Goal: Task Accomplishment & Management: Manage account settings

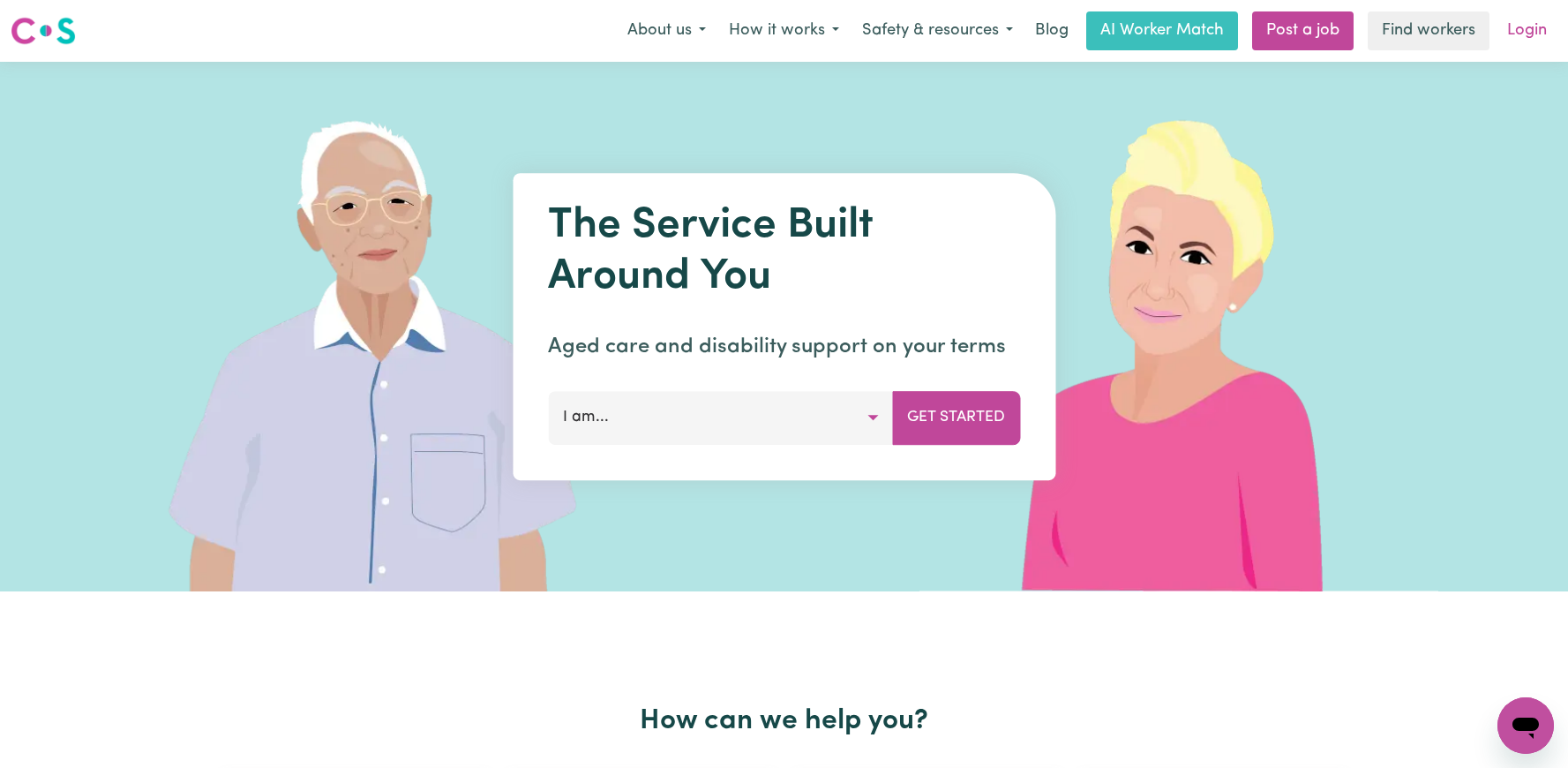
click at [1528, 26] on link "Login" at bounding box center [1526, 31] width 61 height 39
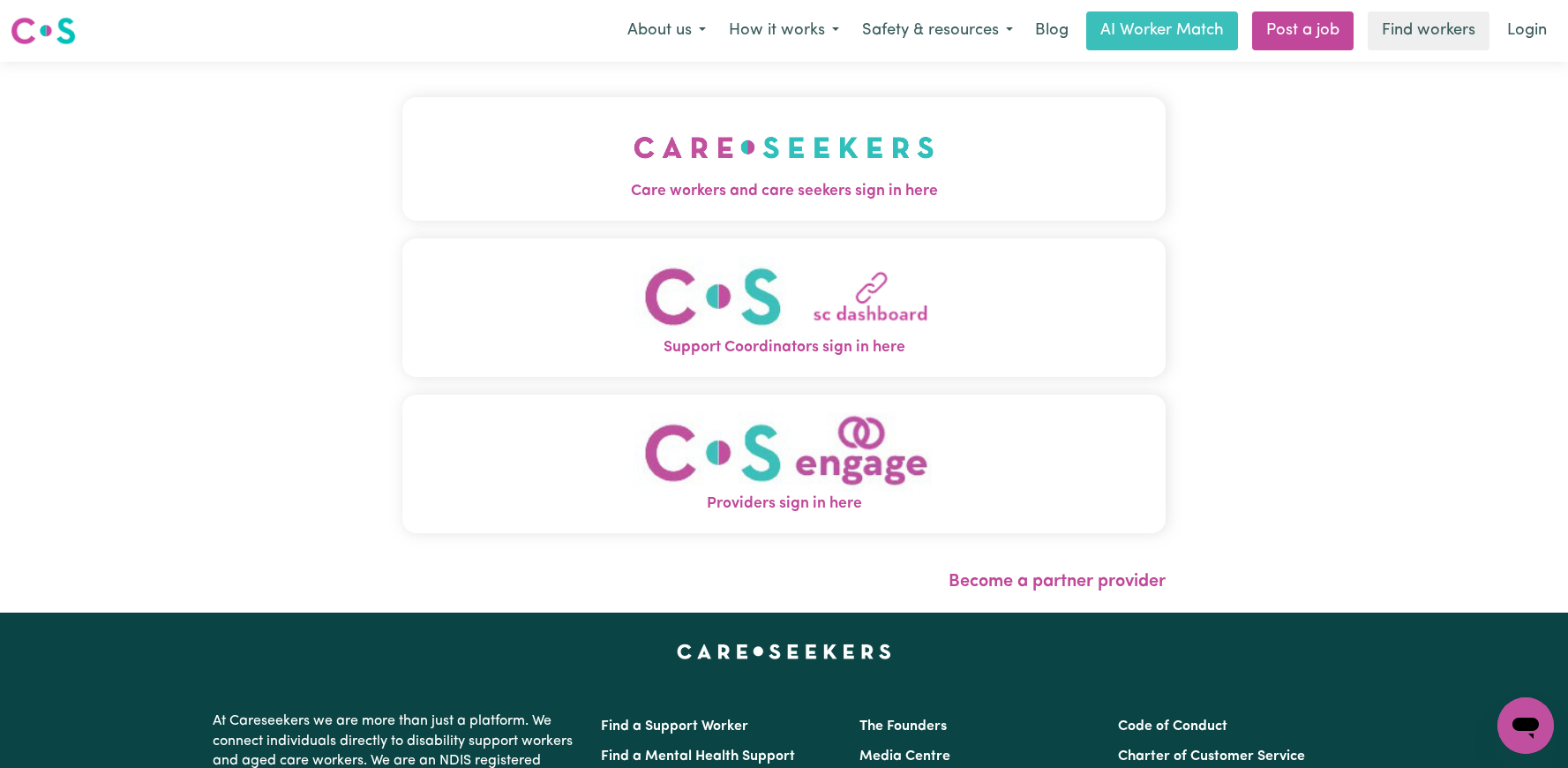
click at [973, 156] on button "Care workers and care seekers sign in here" at bounding box center [783, 159] width 763 height 124
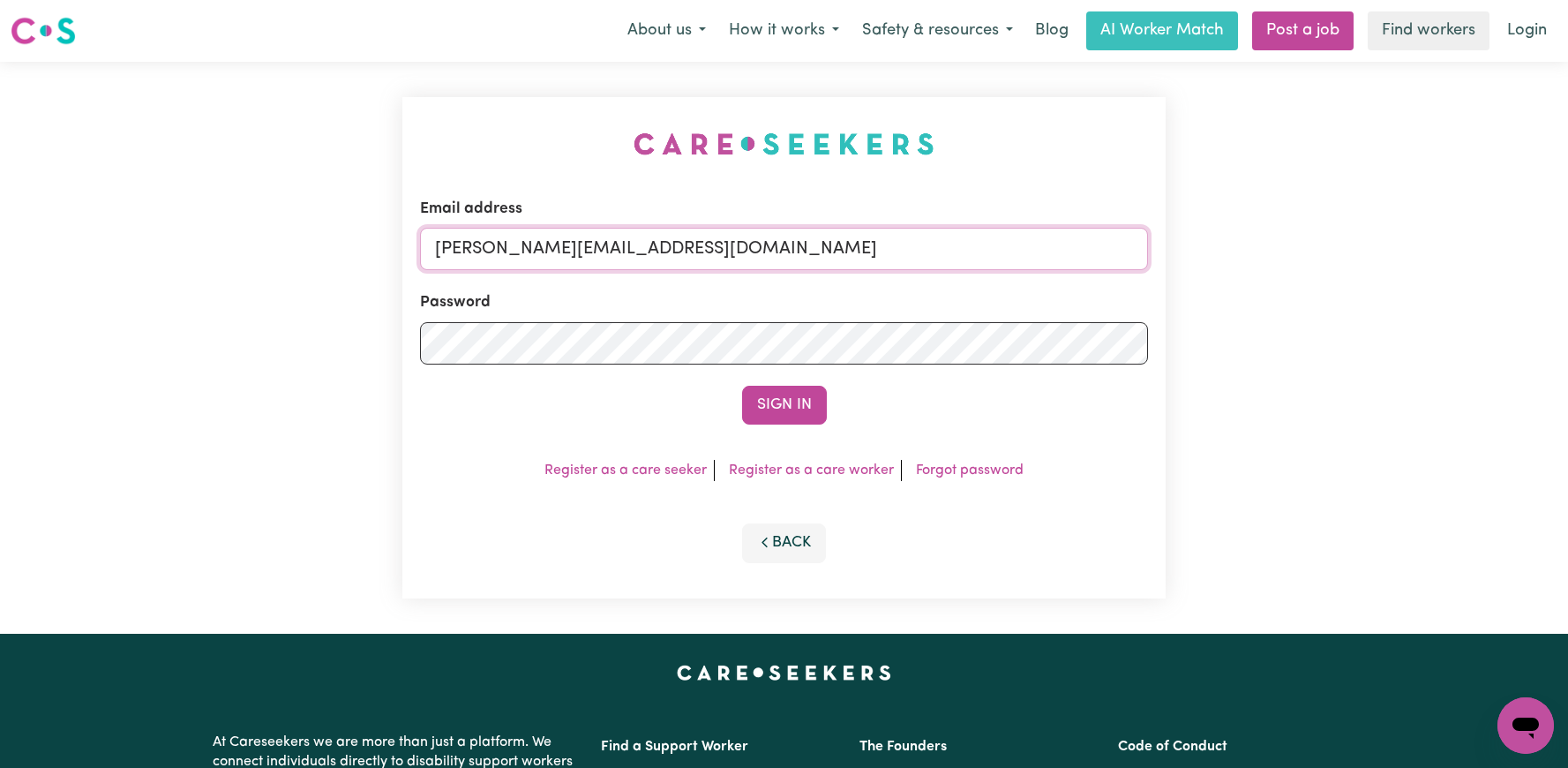
click at [951, 250] on input "[PERSON_NAME][EMAIL_ADDRESS][DOMAIN_NAME]" at bounding box center [783, 249] width 728 height 43
drag, startPoint x: 917, startPoint y: 240, endPoint x: 529, endPoint y: 254, distance: 388.3
click at [529, 254] on input "[EMAIL_ADDRESS][DOMAIN_NAME]" at bounding box center [783, 249] width 728 height 43
type input "[EMAIL_ADDRESS][DOMAIN_NAME]"
click at [742, 386] on button "Sign In" at bounding box center [785, 405] width 85 height 39
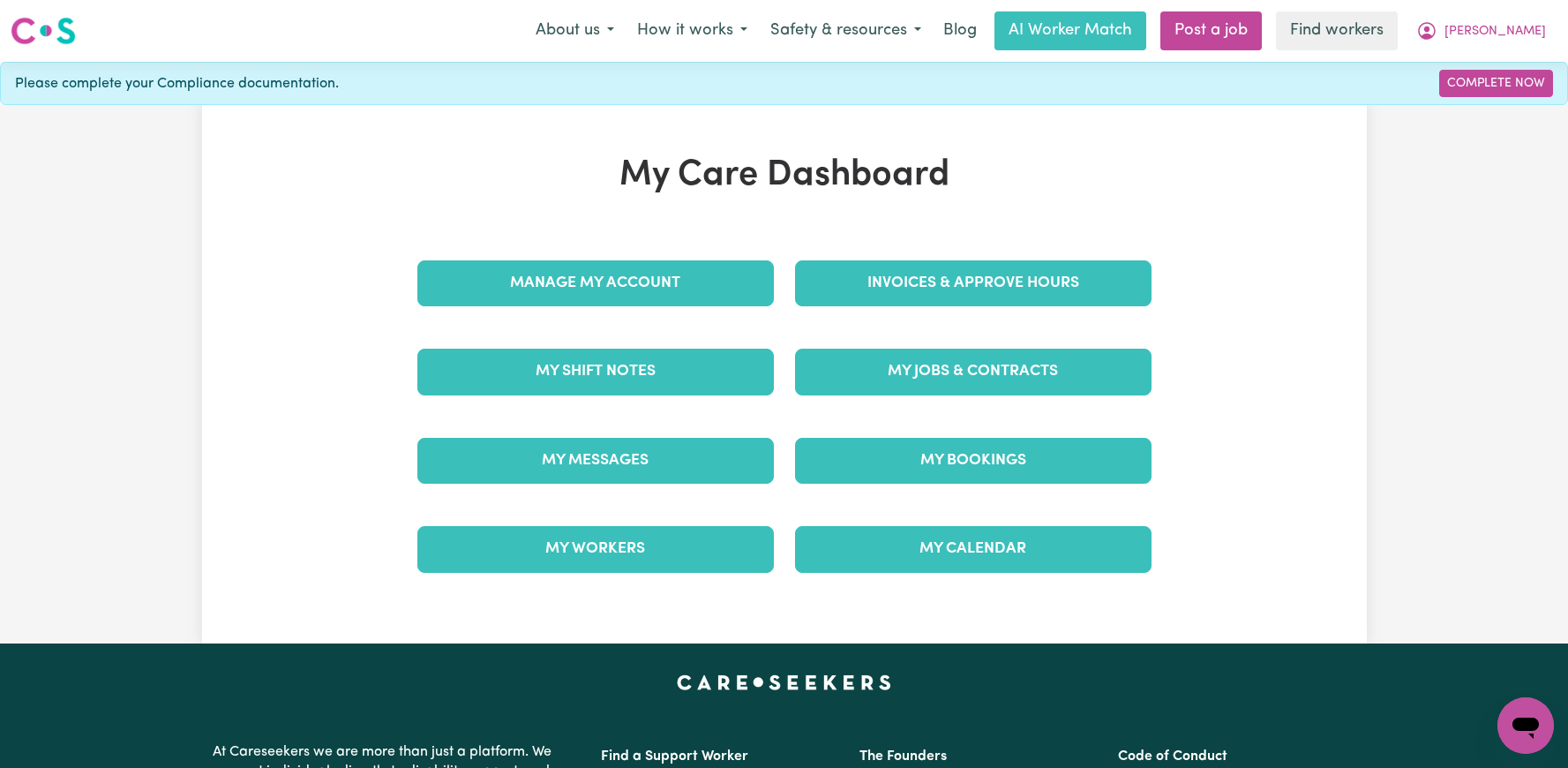
click at [851, 310] on div "Invoices & Approve Hours" at bounding box center [973, 282] width 378 height 88
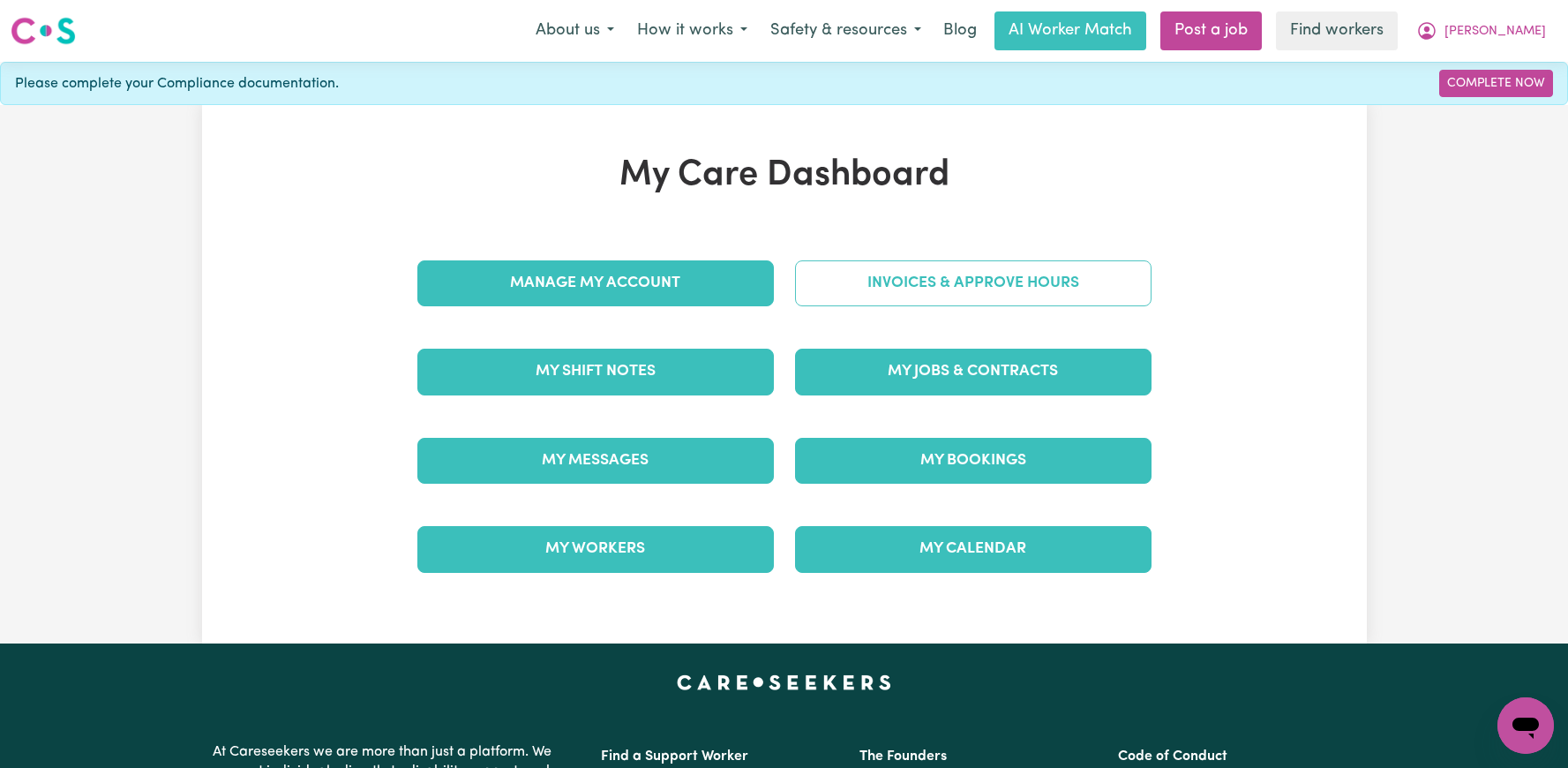
click at [851, 289] on link "Invoices & Approve Hours" at bounding box center [973, 282] width 357 height 45
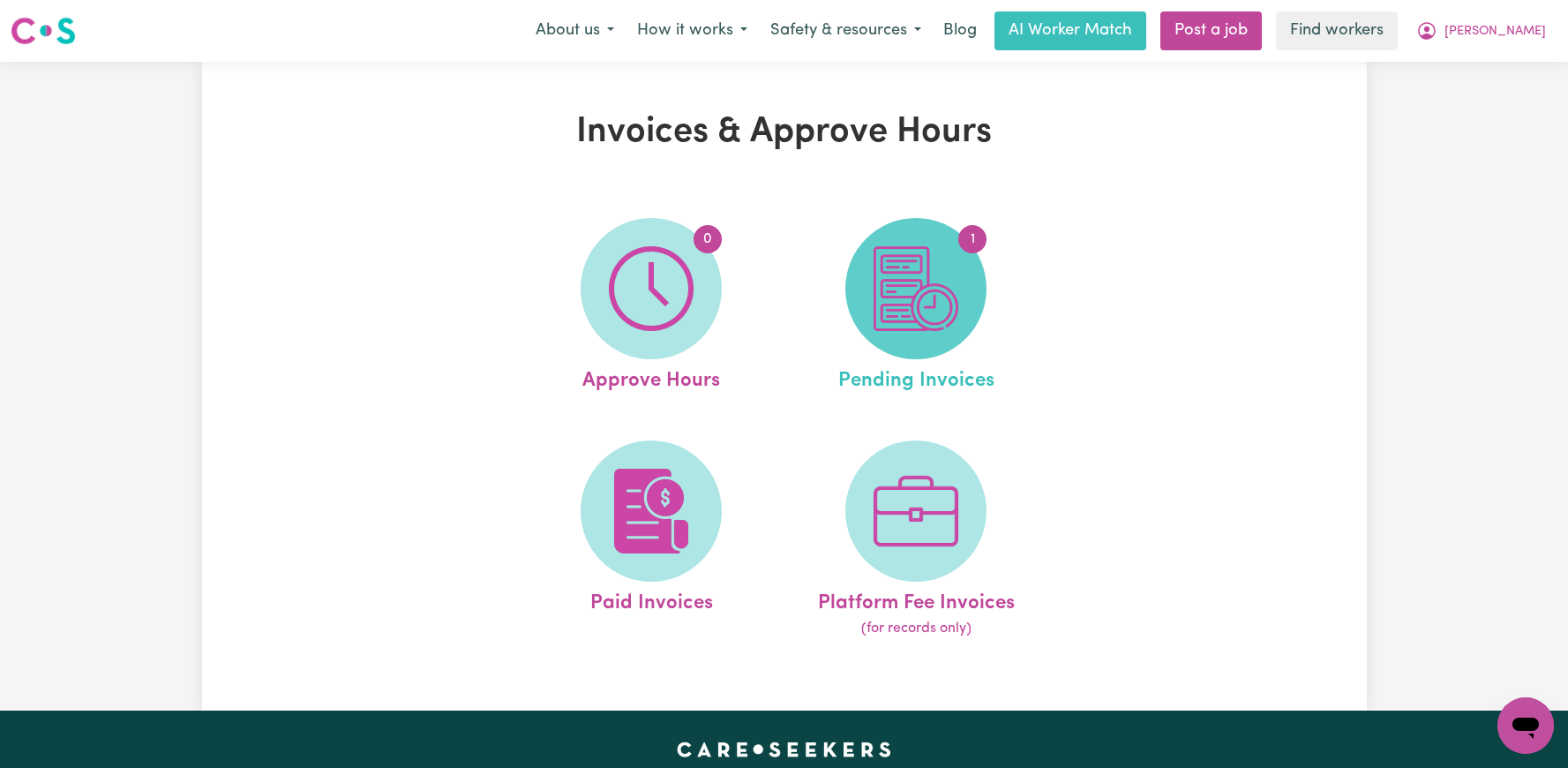
click at [904, 300] on img at bounding box center [916, 289] width 85 height 85
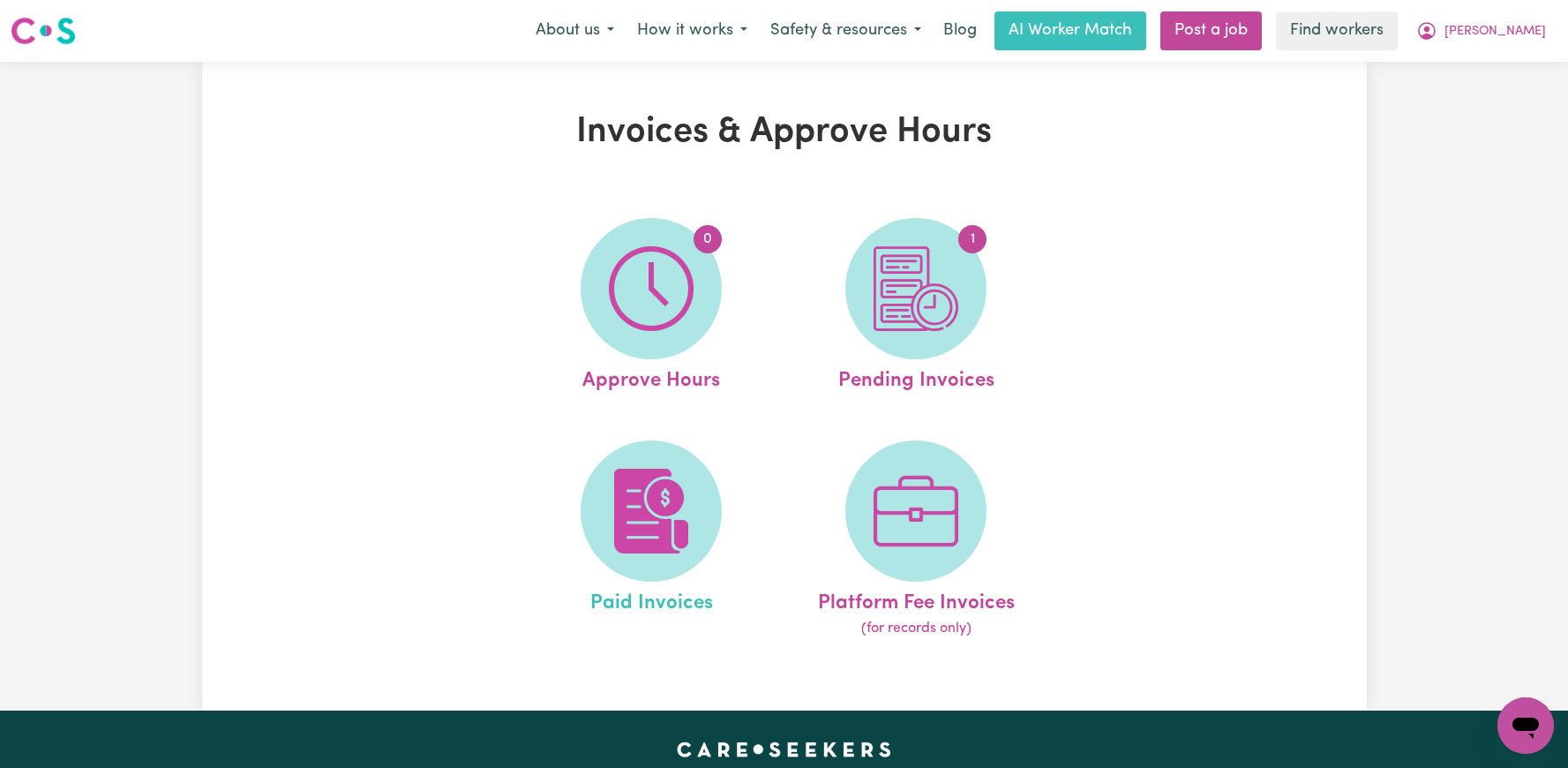
click at [585, 447] on link "Paid Invoices" at bounding box center [651, 540] width 254 height 199
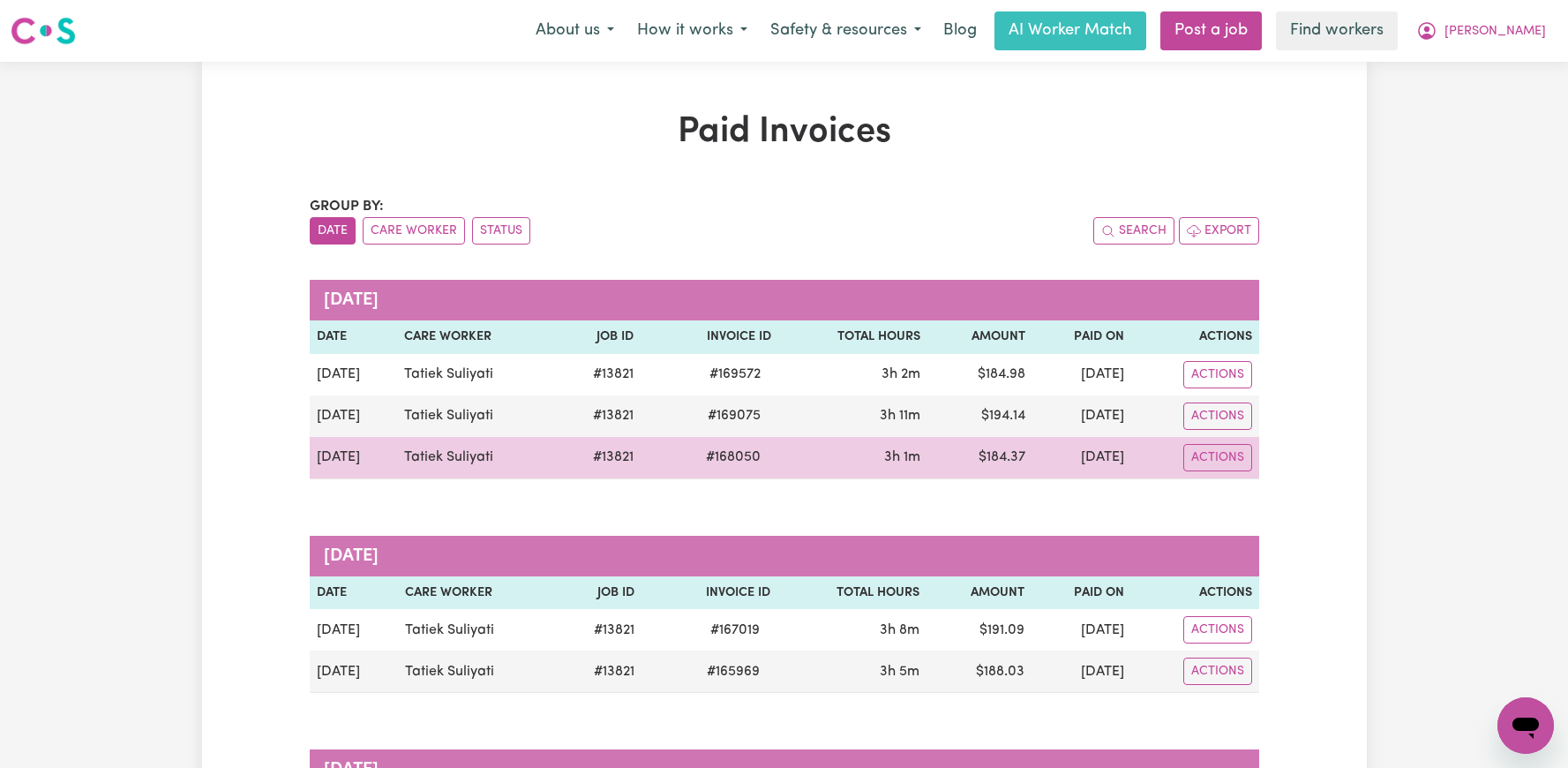
scroll to position [15, 0]
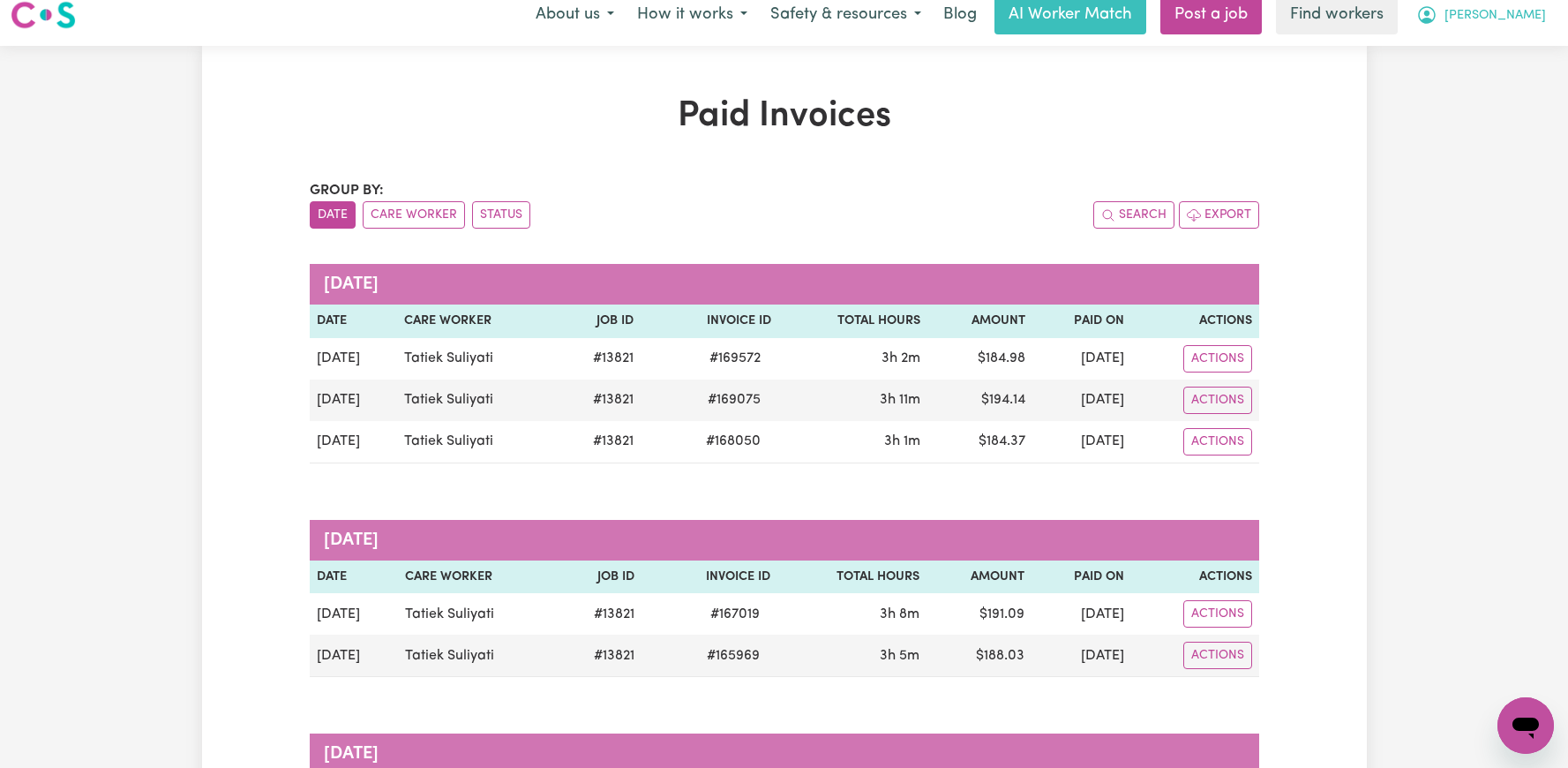
click at [1509, 16] on span "[PERSON_NAME]" at bounding box center [1495, 15] width 102 height 19
click at [1496, 90] on link "Logout" at bounding box center [1487, 85] width 139 height 34
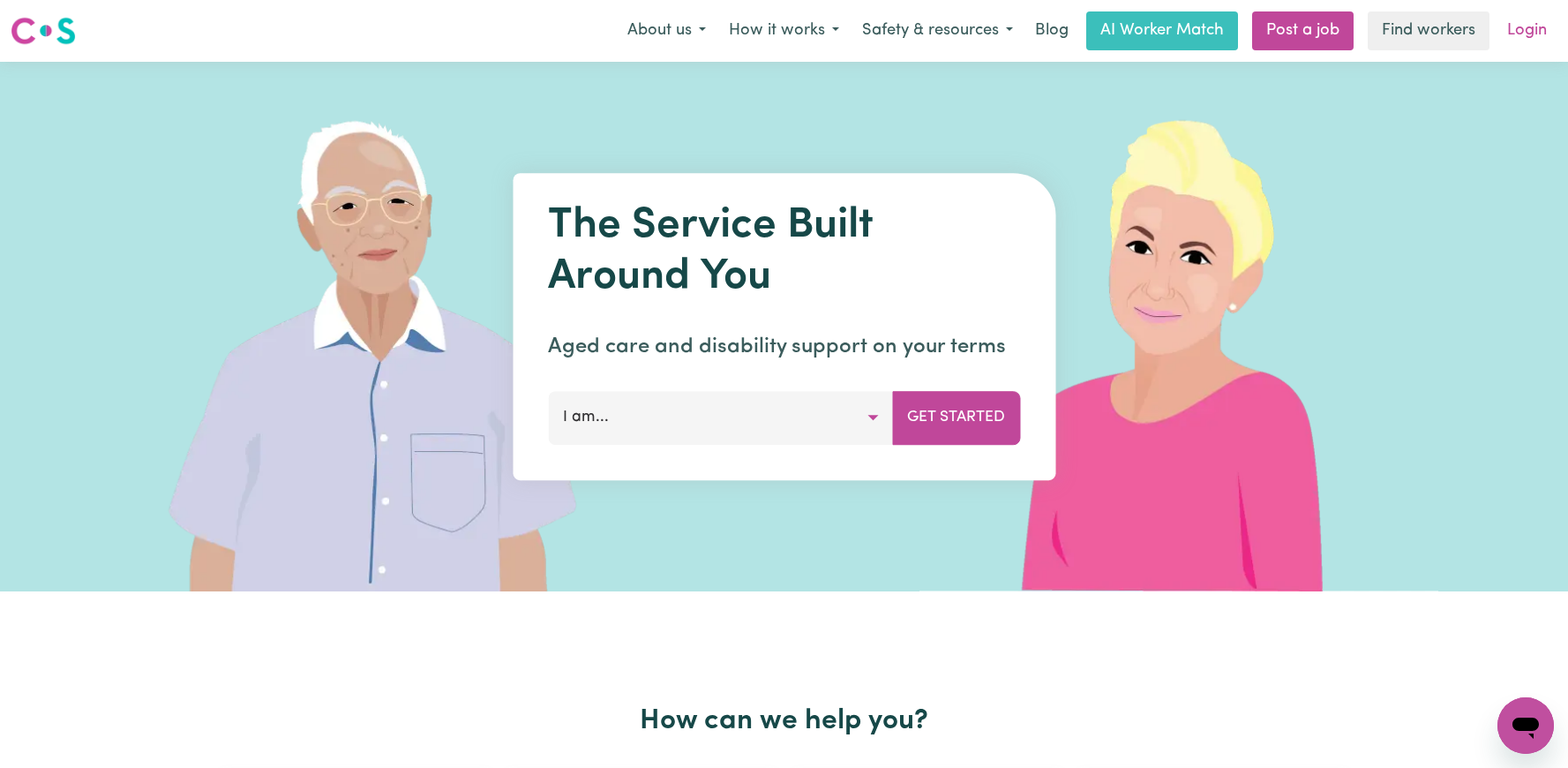
click at [1524, 20] on link "Login" at bounding box center [1526, 31] width 61 height 39
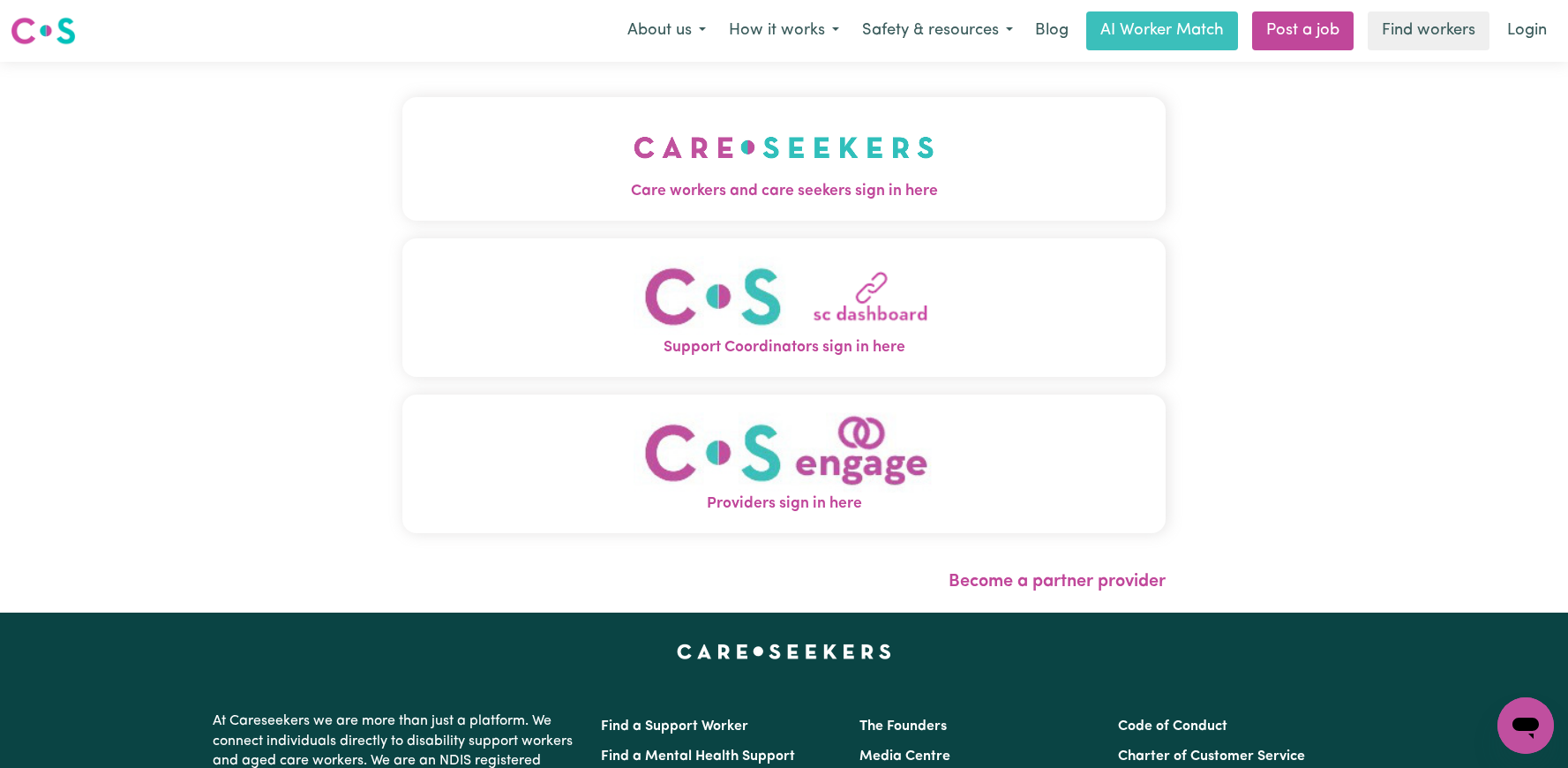
click at [702, 152] on img "Care workers and care seekers sign in here" at bounding box center [783, 148] width 301 height 66
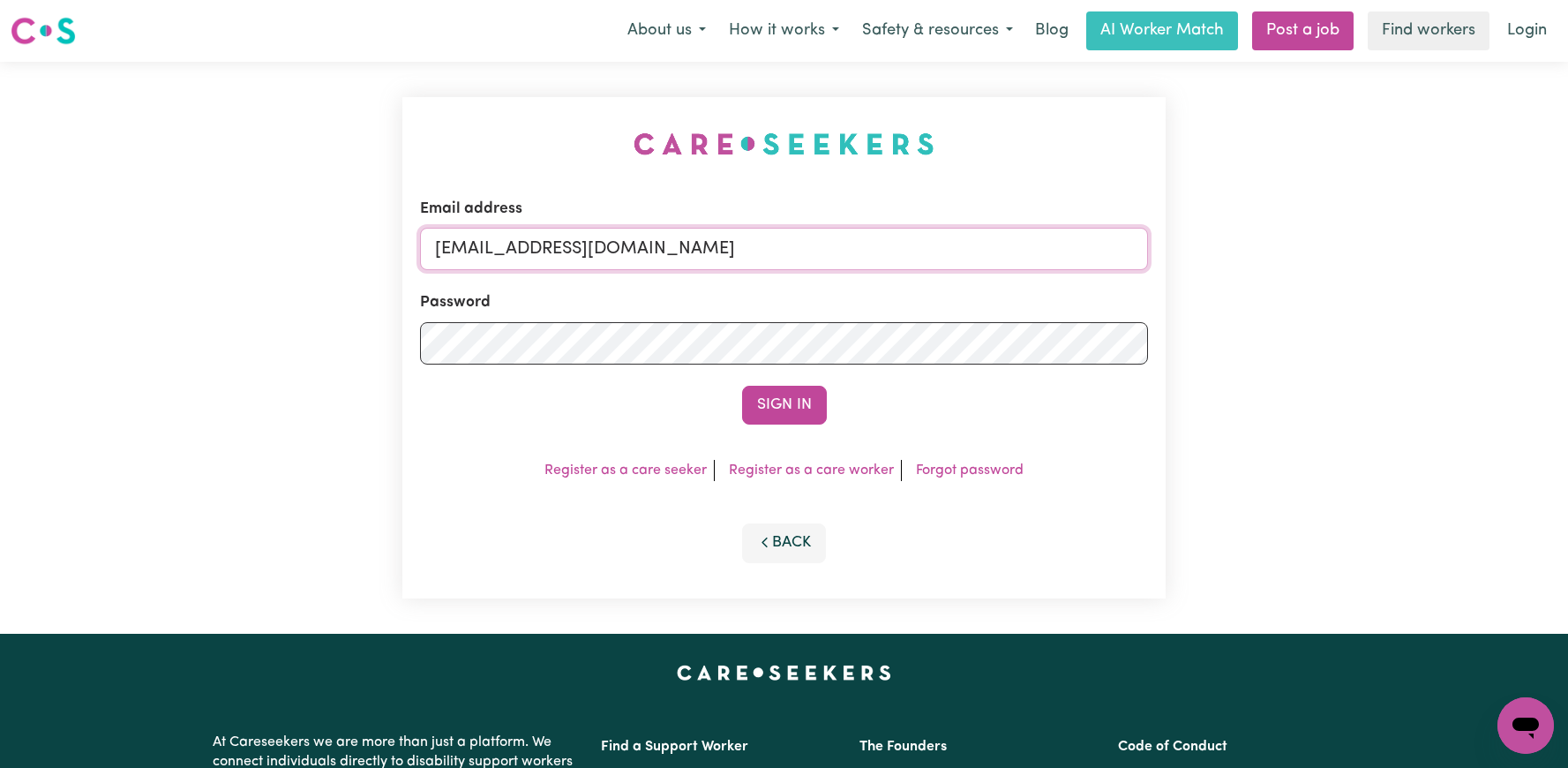
drag, startPoint x: 987, startPoint y: 253, endPoint x: 531, endPoint y: 250, distance: 456.0
click at [530, 250] on input "[EMAIL_ADDRESS][DOMAIN_NAME]" at bounding box center [783, 249] width 728 height 43
paste input "OhannesJeankoulianYACH"
type input "[EMAIL_ADDRESS][DOMAIN_NAME]"
click at [742, 386] on button "Sign In" at bounding box center [785, 405] width 85 height 39
